Goal: Find contact information: Find contact information

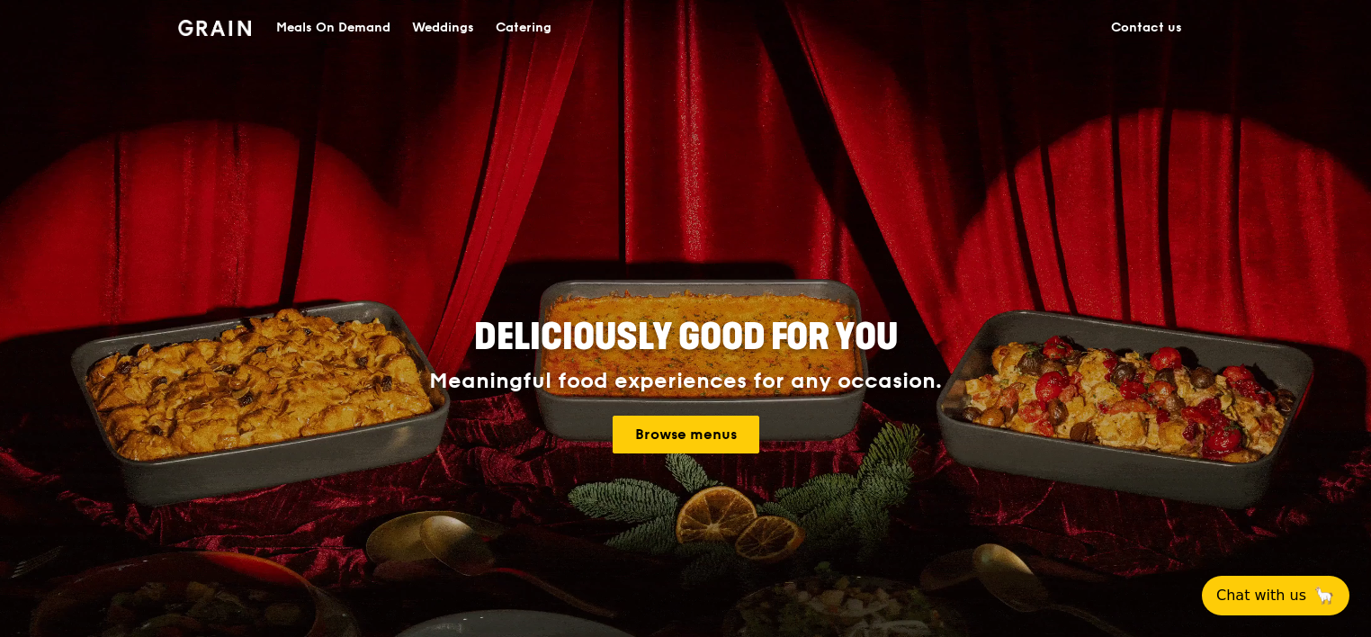
click at [1146, 34] on link "Contact us" at bounding box center [1146, 28] width 93 height 54
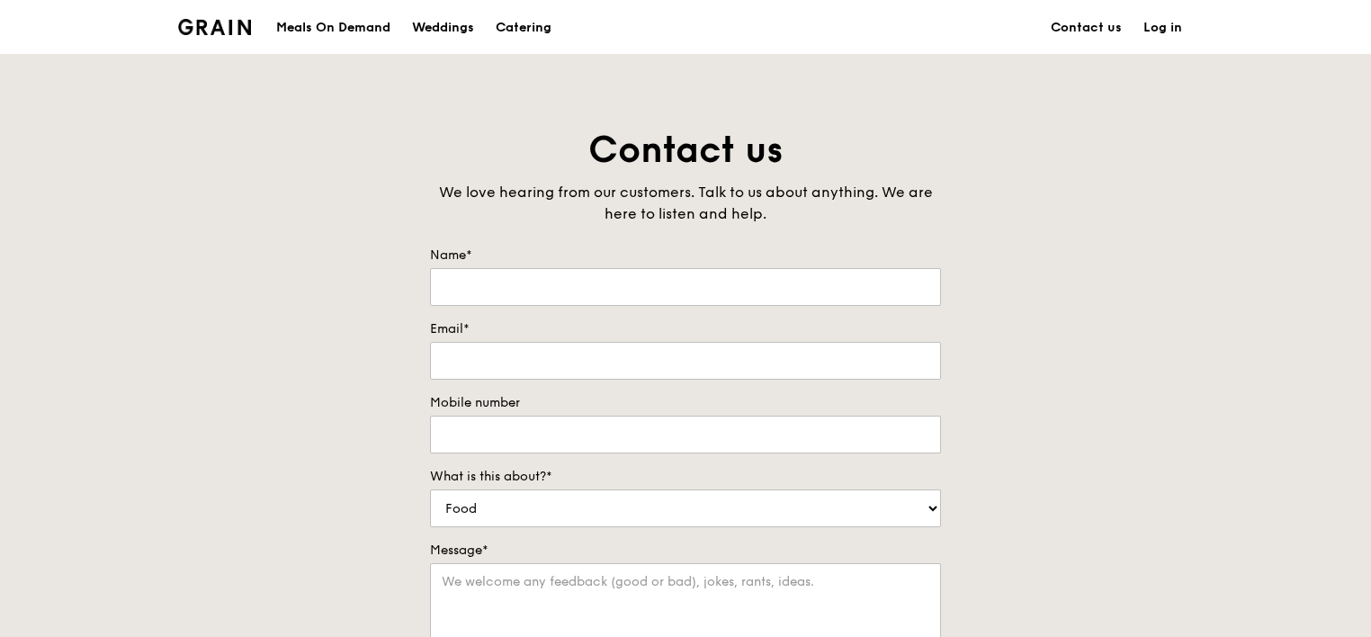
scroll to position [394, 0]
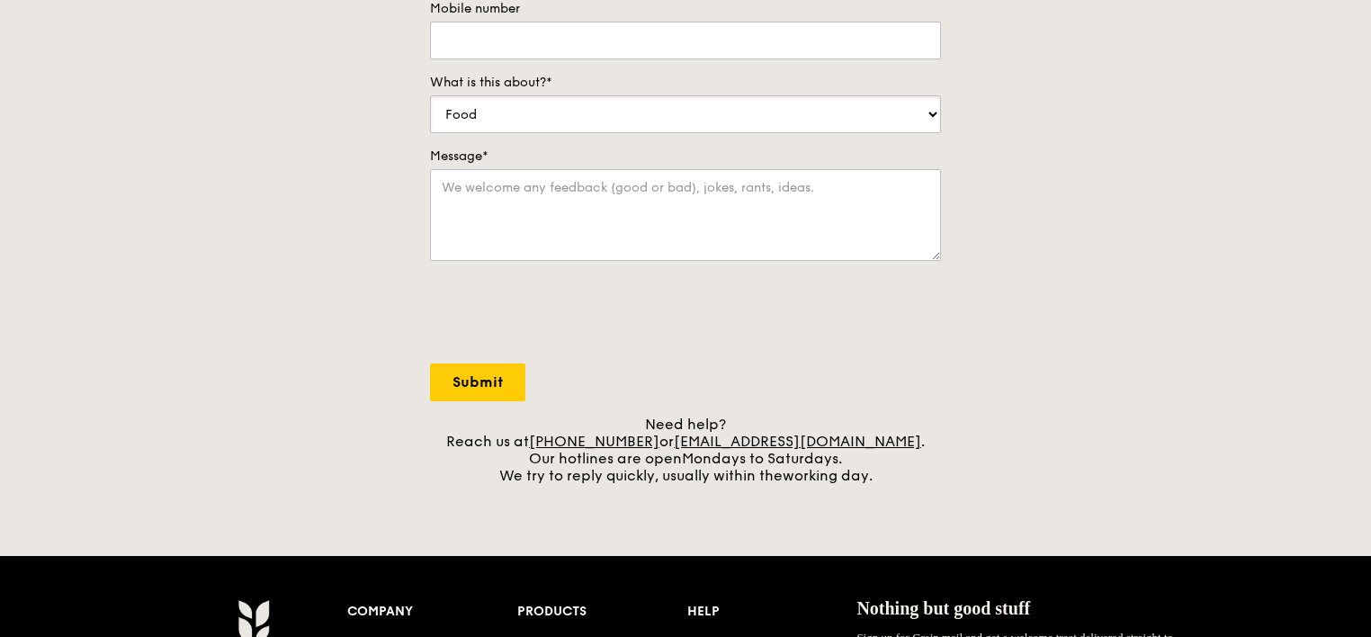
click at [561, 119] on select "Food Service Billing/Payment Catering Others" at bounding box center [685, 114] width 511 height 38
click at [320, 229] on div "Contact us We love hearing from our customers. Talk to us about anything. We ar…" at bounding box center [685, 108] width 1371 height 752
